Goal: Task Accomplishment & Management: Manage account settings

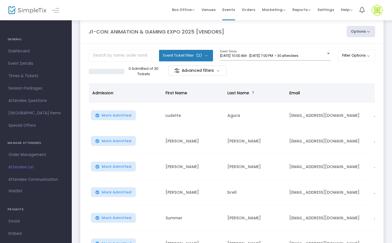
scroll to position [10, 0]
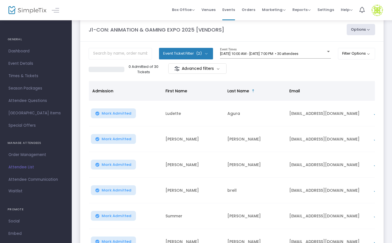
click at [217, 69] on m-button "Advanced filters" at bounding box center [197, 68] width 58 height 10
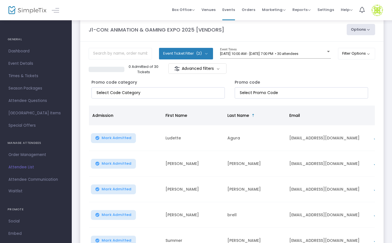
click at [205, 53] on button "Event Ticket Filter (2)" at bounding box center [186, 53] width 54 height 11
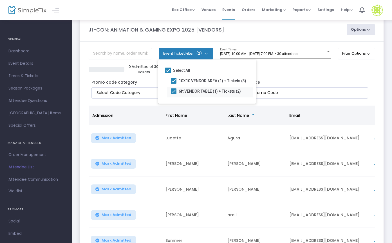
click at [172, 91] on span at bounding box center [174, 91] width 6 height 6
click at [173, 94] on input "6ft VENDOR TABLE (1) + Tickets (2)" at bounding box center [173, 94] width 0 height 0
checkbox input "false"
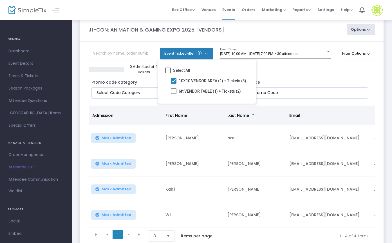
click at [295, 75] on div "Promo code category Promo code" at bounding box center [232, 87] width 286 height 25
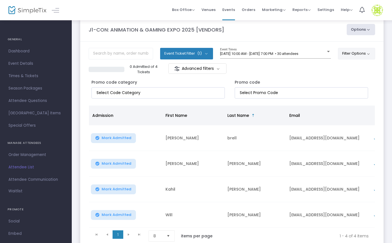
click at [363, 54] on button "Filter Options" at bounding box center [356, 53] width 37 height 11
click at [363, 34] on button "Options" at bounding box center [360, 29] width 29 height 11
click at [348, 47] on li "Export List" at bounding box center [345, 46] width 52 height 11
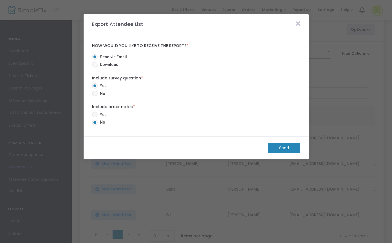
click at [108, 64] on span "Download" at bounding box center [108, 65] width 21 height 6
click at [95, 67] on input "Download" at bounding box center [94, 67] width 0 height 0
radio input "true"
click at [94, 93] on span at bounding box center [95, 94] width 6 height 6
click at [94, 96] on input "No" at bounding box center [94, 96] width 0 height 0
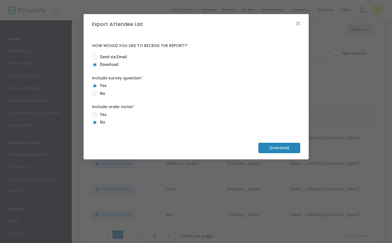
radio input "true"
click at [287, 149] on m-button "Download" at bounding box center [279, 148] width 42 height 10
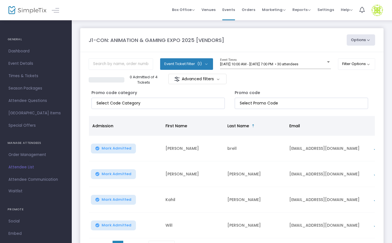
scroll to position [0, 0]
click at [354, 63] on button "Filter Options" at bounding box center [356, 63] width 37 height 11
click at [205, 64] on button "Event Ticket Filter (1)" at bounding box center [186, 63] width 53 height 11
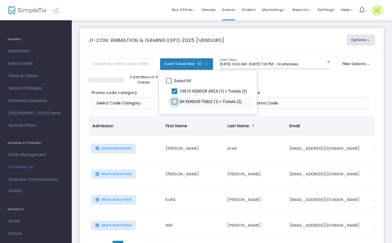
click at [174, 102] on span at bounding box center [174, 102] width 6 height 6
click at [174, 104] on input "6ft VENDOR TABLE (1) + Tickets (2)" at bounding box center [174, 104] width 0 height 0
checkbox input "true"
click at [174, 91] on span at bounding box center [174, 91] width 6 height 6
click at [174, 94] on input "10X10 VENDOR AREA (1) + Tickets (3)" at bounding box center [174, 94] width 0 height 0
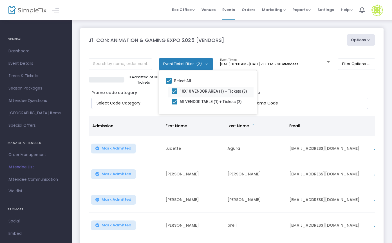
checkbox input "false"
click at [363, 42] on button "Options" at bounding box center [360, 39] width 29 height 11
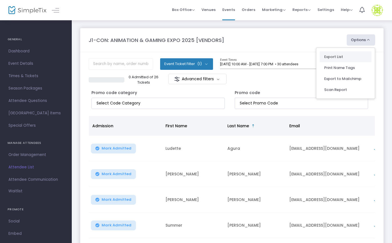
click at [344, 56] on li "Export List" at bounding box center [345, 56] width 52 height 11
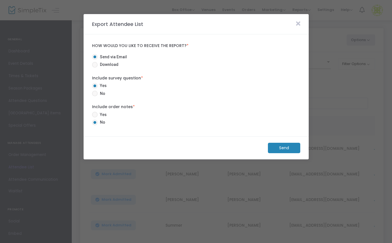
click at [95, 66] on span at bounding box center [95, 65] width 6 height 6
click at [95, 67] on input "Download" at bounding box center [94, 67] width 0 height 0
radio input "true"
click at [93, 93] on span at bounding box center [95, 94] width 6 height 6
click at [94, 96] on input "No" at bounding box center [94, 96] width 0 height 0
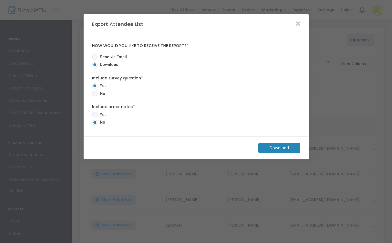
radio input "true"
click at [281, 149] on m-button "Download" at bounding box center [279, 148] width 42 height 10
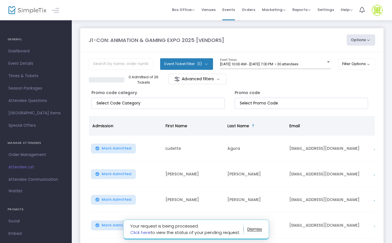
click at [137, 230] on link "Click here" at bounding box center [140, 232] width 20 height 6
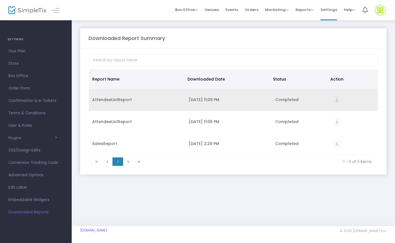
click at [336, 101] on icon "vertical_align_bottom" at bounding box center [337, 100] width 8 height 8
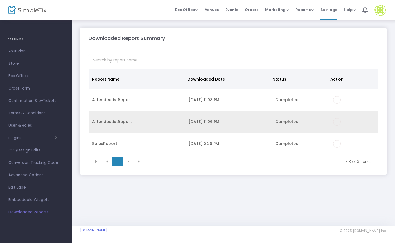
click at [337, 123] on icon "vertical_align_bottom" at bounding box center [337, 122] width 8 height 8
